Goal: Information Seeking & Learning: Learn about a topic

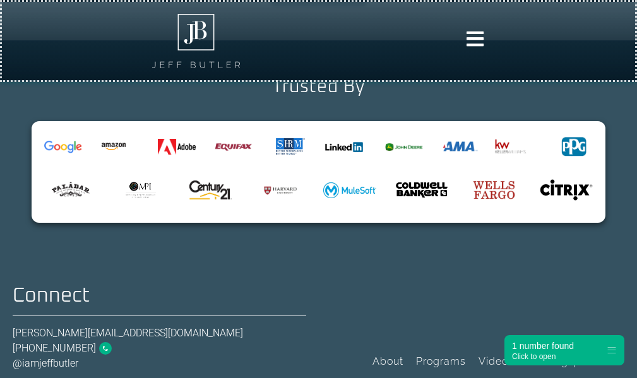
scroll to position [5202, 0]
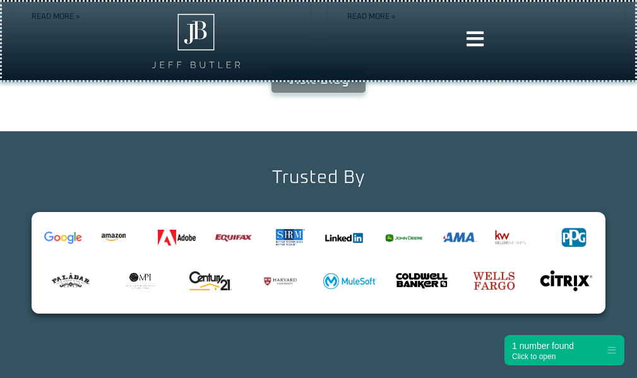
click at [470, 37] on icon at bounding box center [475, 39] width 20 height 20
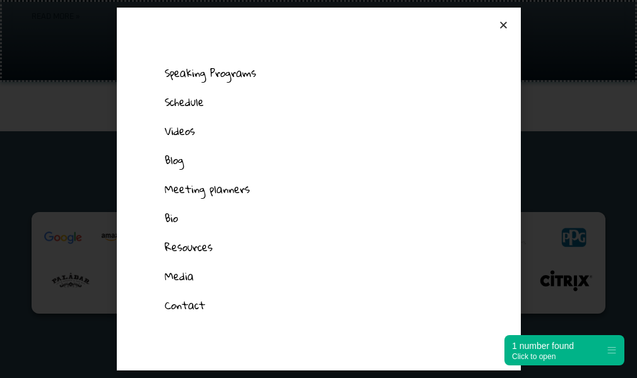
click at [546, 132] on div "Speaking Programs Schedule Videos Blog Meeting planners Bio Resources Media Con…" at bounding box center [318, 189] width 637 height 378
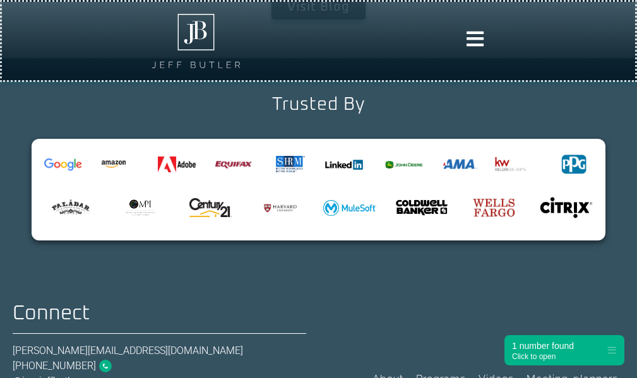
scroll to position [5328, 0]
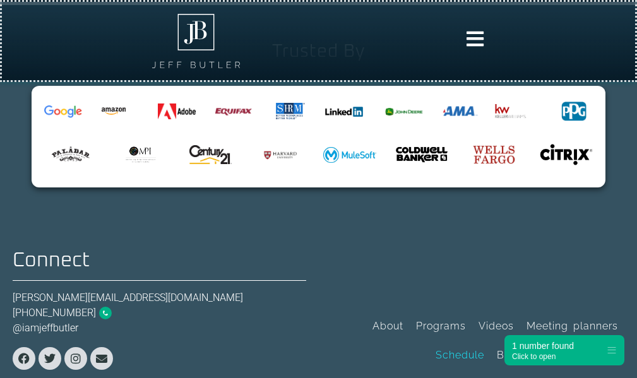
click at [462, 341] on link "Schedule" at bounding box center [459, 355] width 61 height 29
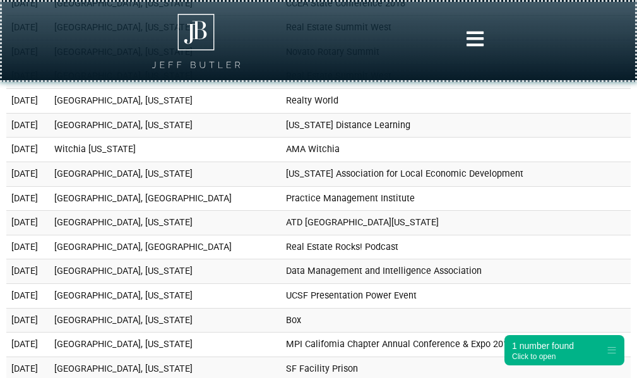
scroll to position [11226, 0]
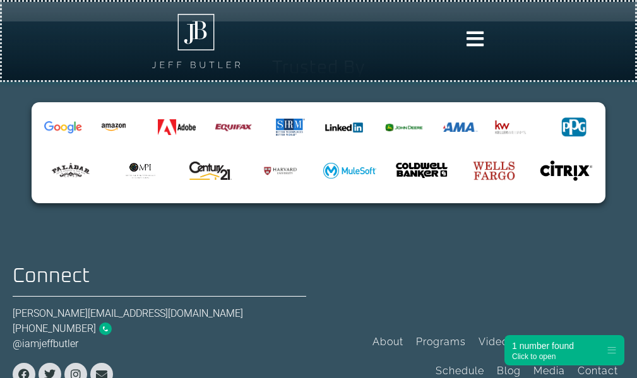
scroll to position [1353, 0]
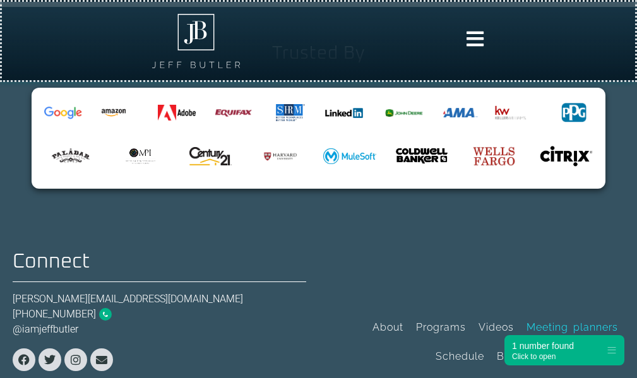
click at [578, 342] on link "Contact" at bounding box center [597, 356] width 53 height 29
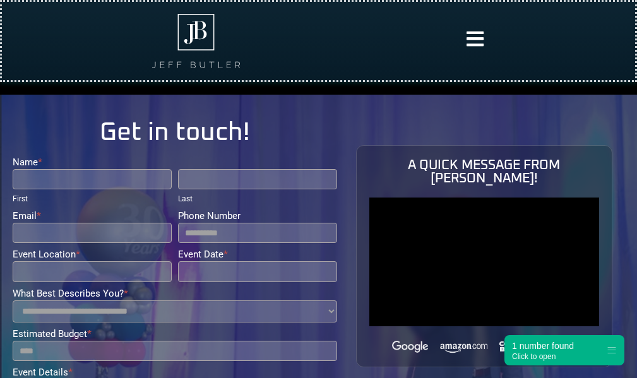
click at [468, 38] on icon at bounding box center [475, 39] width 20 height 20
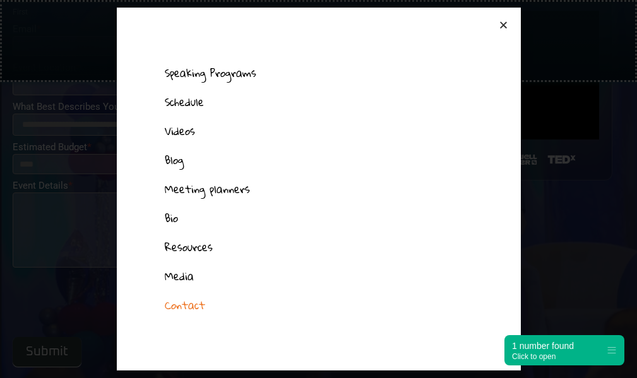
scroll to position [189, 0]
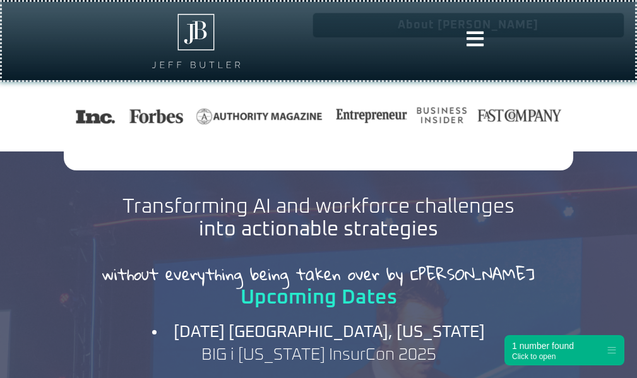
scroll to position [1073, 0]
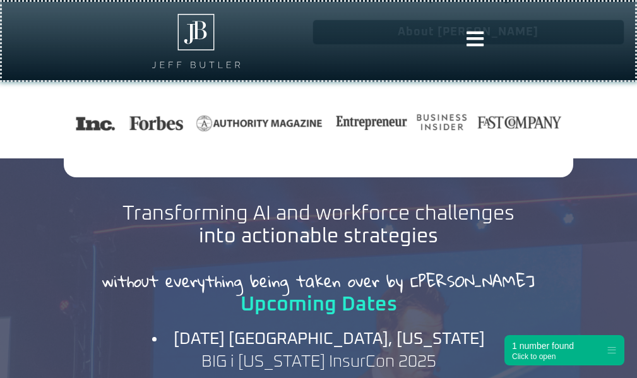
drag, startPoint x: 141, startPoint y: 244, endPoint x: 160, endPoint y: 244, distance: 18.9
click at [141, 273] on h2 "without everything being taken over by AI" at bounding box center [318, 280] width 561 height 15
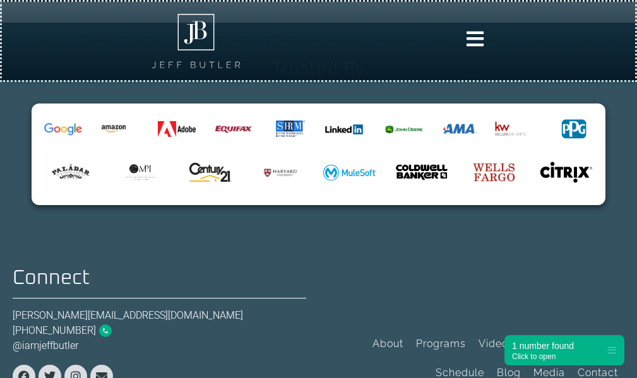
scroll to position [5328, 0]
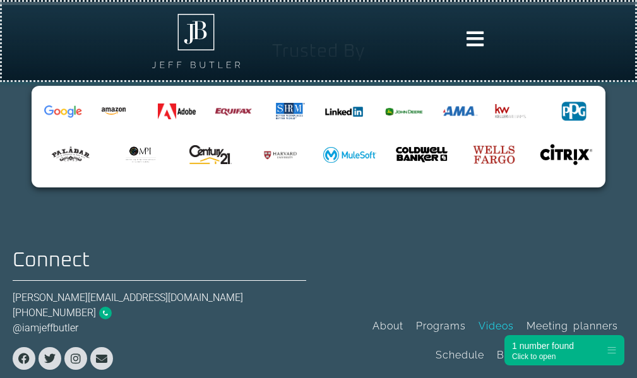
click at [497, 312] on link "Videos" at bounding box center [496, 326] width 48 height 29
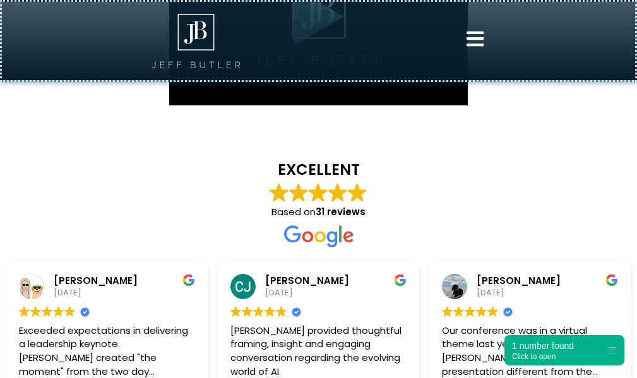
scroll to position [1195, 0]
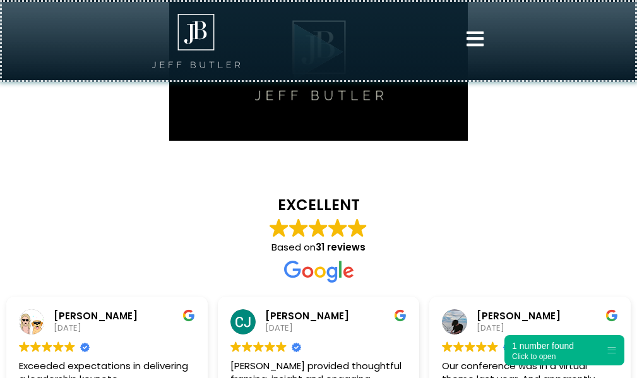
click at [468, 42] on icon at bounding box center [475, 39] width 20 height 20
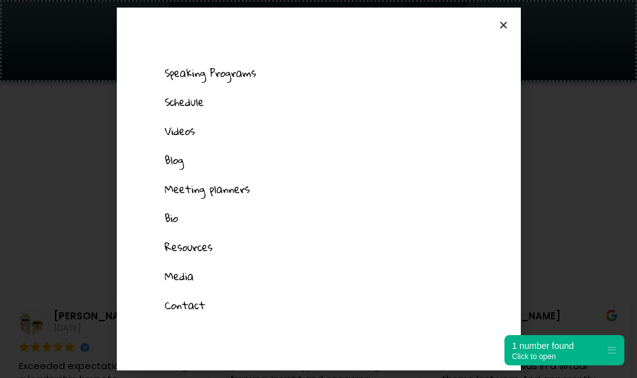
click at [172, 218] on link "Bio" at bounding box center [318, 218] width 333 height 29
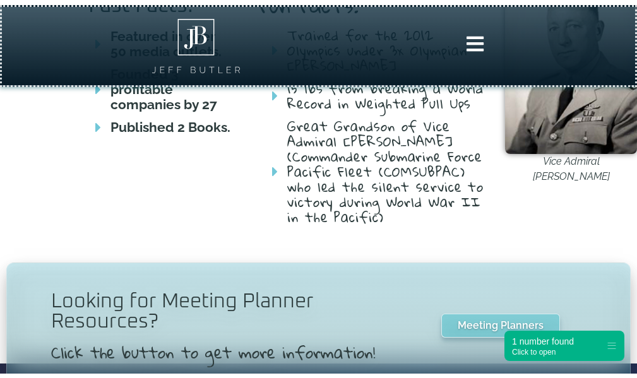
scroll to position [820, 0]
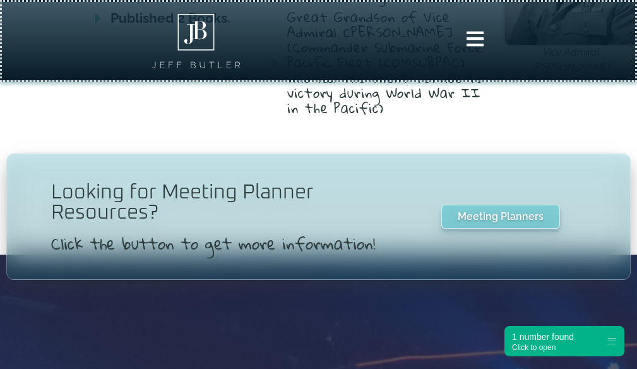
click at [470, 33] on icon at bounding box center [475, 39] width 20 height 20
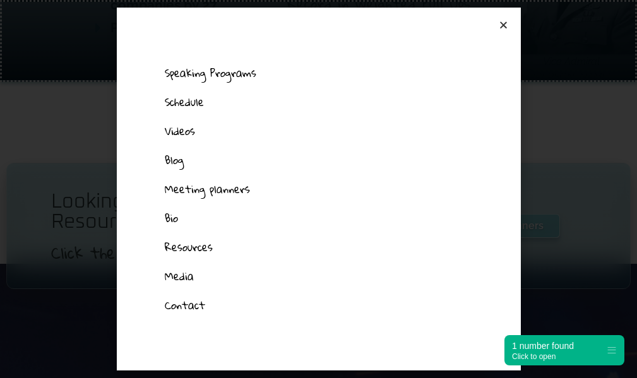
click at [197, 247] on link "Resources" at bounding box center [318, 247] width 333 height 29
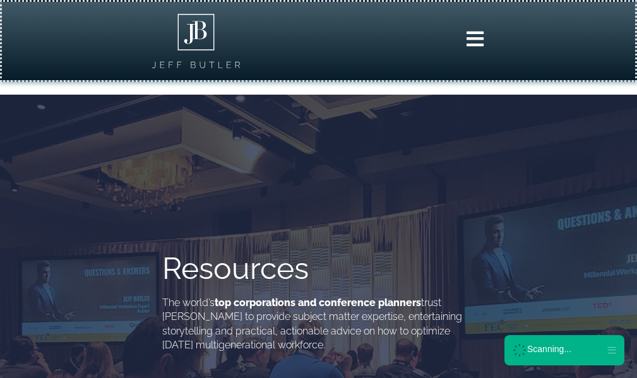
click at [480, 32] on icon at bounding box center [475, 39] width 20 height 20
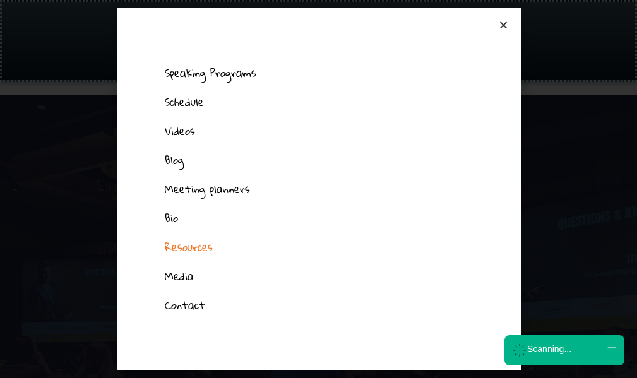
click at [206, 74] on link "Speaking Programs" at bounding box center [318, 73] width 333 height 29
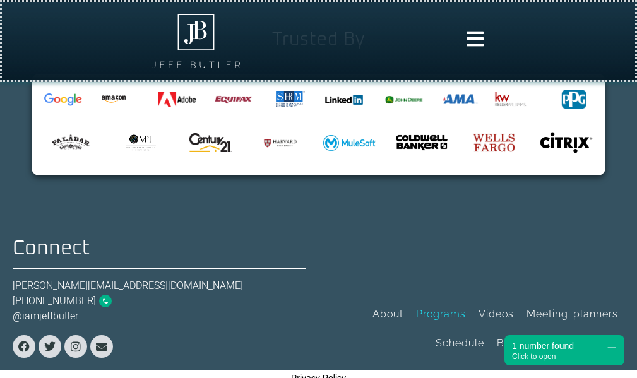
scroll to position [4319, 0]
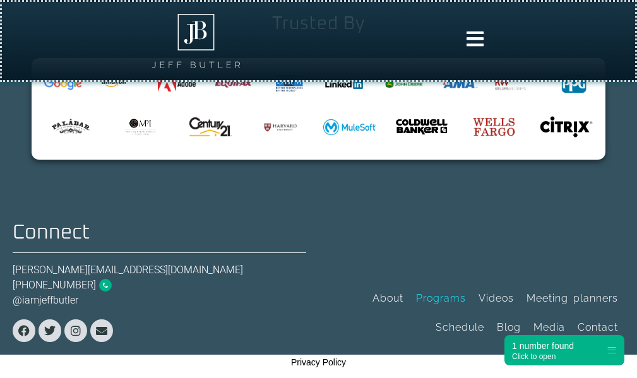
click at [465, 40] on icon at bounding box center [475, 39] width 20 height 20
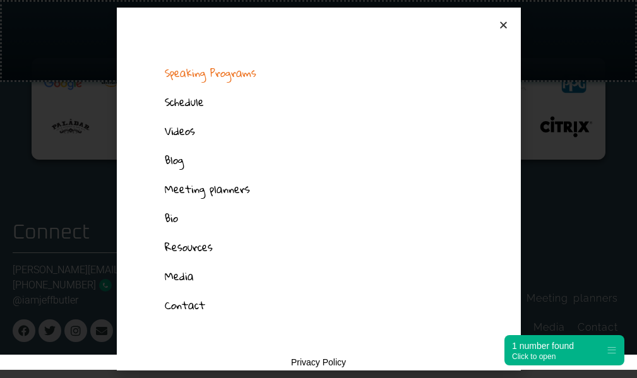
click at [185, 277] on link "Media" at bounding box center [318, 276] width 333 height 29
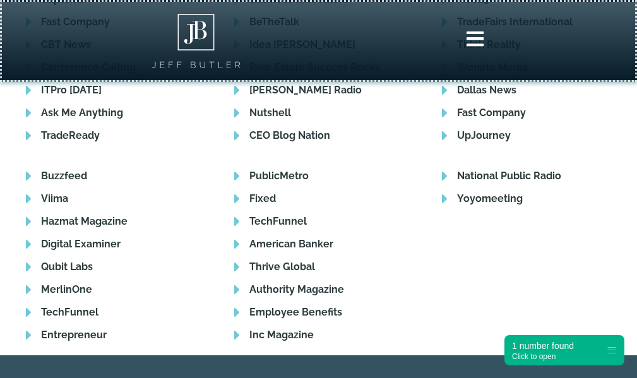
scroll to position [1957, 0]
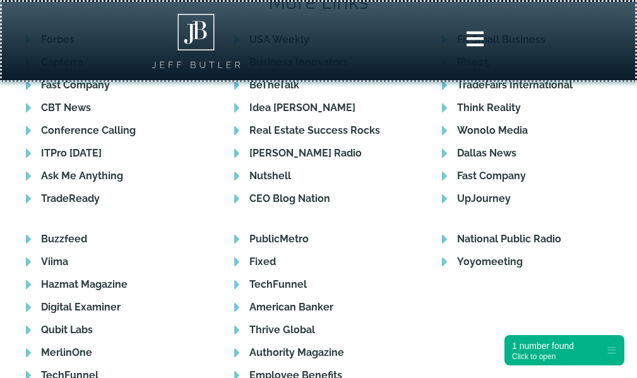
click at [466, 41] on icon at bounding box center [475, 39] width 20 height 20
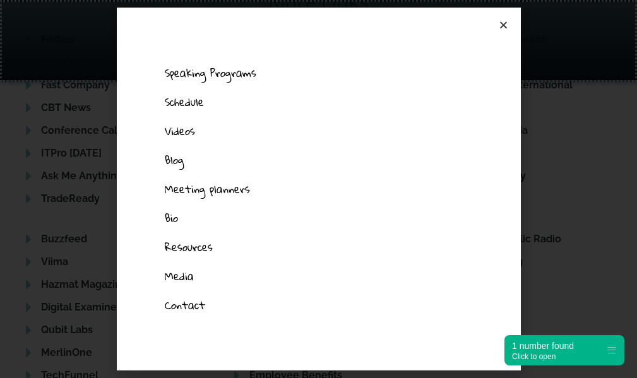
click at [181, 250] on link "Resources" at bounding box center [318, 247] width 333 height 29
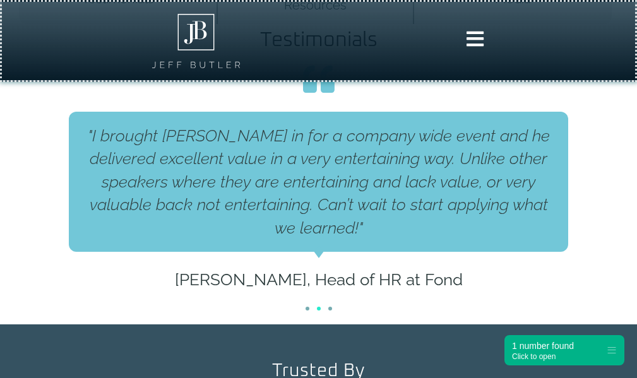
scroll to position [820, 0]
